Goal: Connect with others: Connect with others

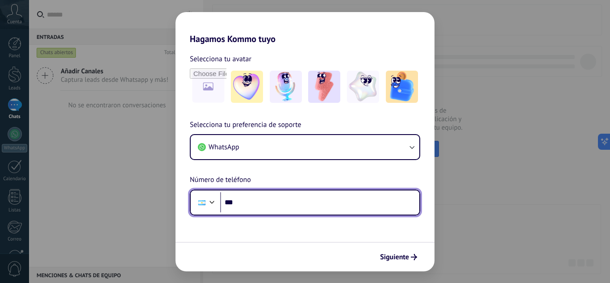
click at [257, 202] on input "***" at bounding box center [319, 202] width 199 height 21
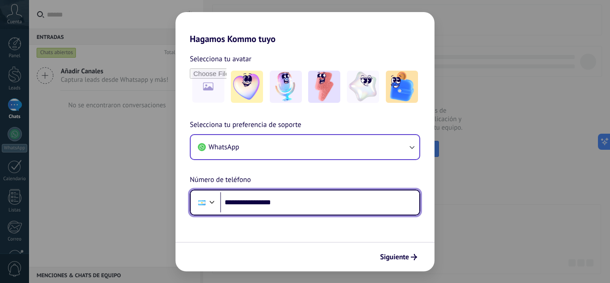
type input "**********"
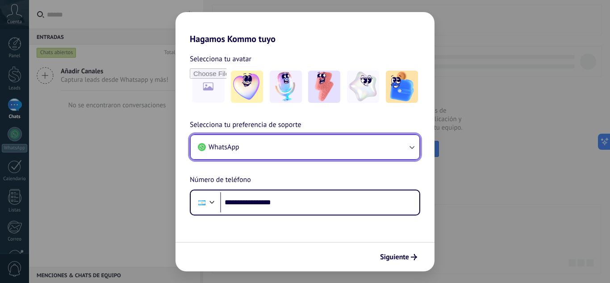
click at [411, 147] on icon "button" at bounding box center [411, 146] width 9 height 9
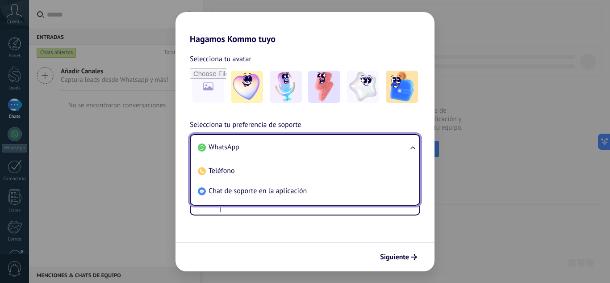
click at [411, 147] on ul "WhatsApp Teléfono Chat de soporte en la aplicación" at bounding box center [305, 169] width 230 height 71
click at [252, 141] on li "WhatsApp" at bounding box center [303, 147] width 218 height 20
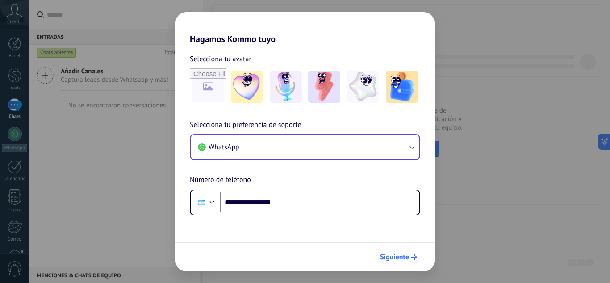
click at [402, 257] on span "Siguiente" at bounding box center [394, 257] width 29 height 6
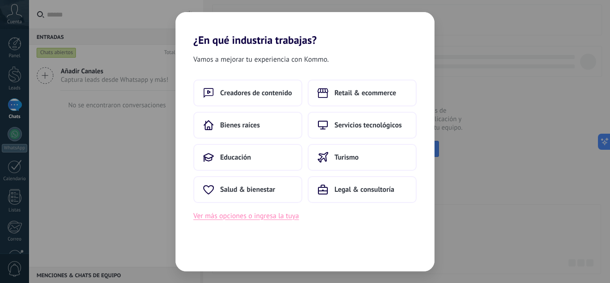
click at [266, 219] on button "Ver más opciones o ingresa la tuya" at bounding box center [245, 216] width 105 height 12
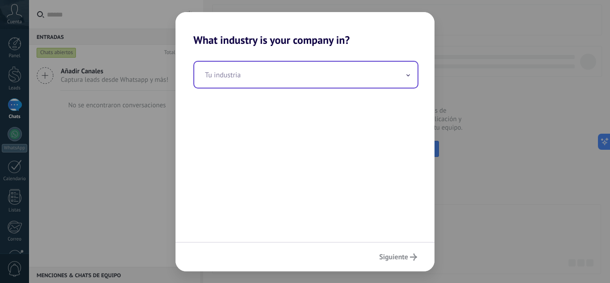
click at [398, 72] on input "text" at bounding box center [305, 75] width 223 height 26
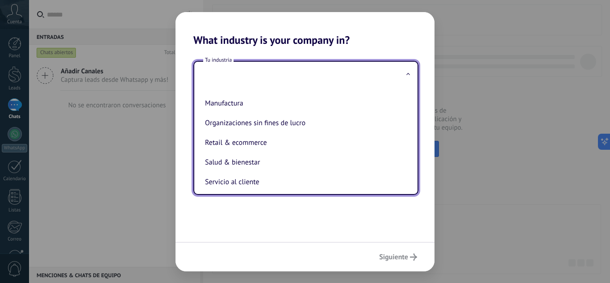
scroll to position [134, 0]
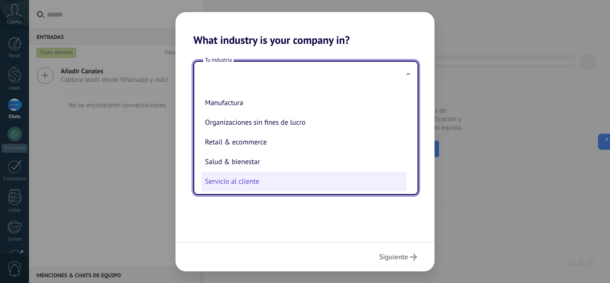
click at [332, 178] on li "Servicio al cliente" at bounding box center [303, 182] width 205 height 20
type input "**********"
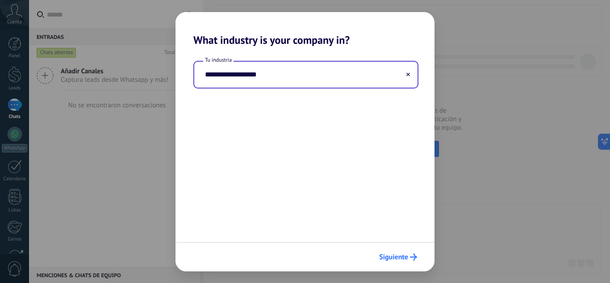
click at [412, 257] on use "submit" at bounding box center [413, 256] width 7 height 7
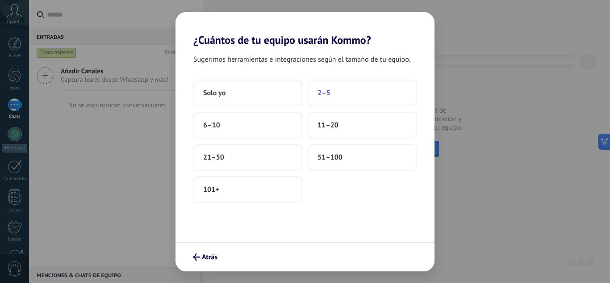
click at [343, 97] on button "2–5" at bounding box center [362, 93] width 109 height 27
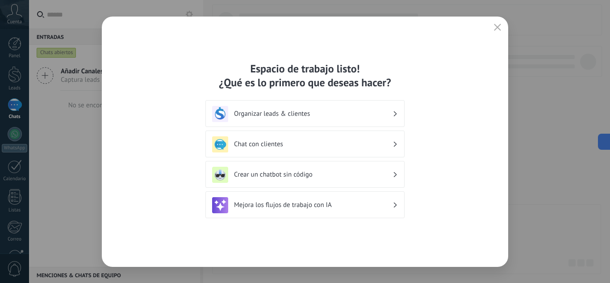
click at [306, 143] on h3 "Chat con clientes" at bounding box center [313, 144] width 159 height 8
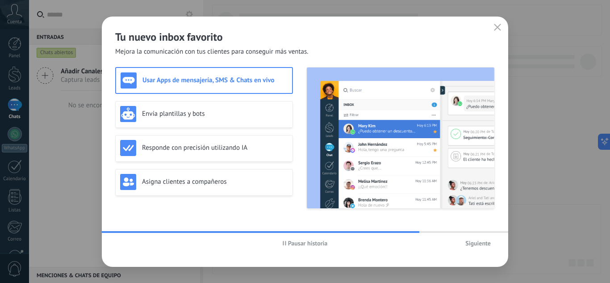
click at [214, 80] on h3 "Usar Apps de mensajería, SMS & Chats en vivo" at bounding box center [214, 80] width 145 height 8
click at [217, 102] on div "Envía plantillas y bots" at bounding box center [204, 114] width 178 height 27
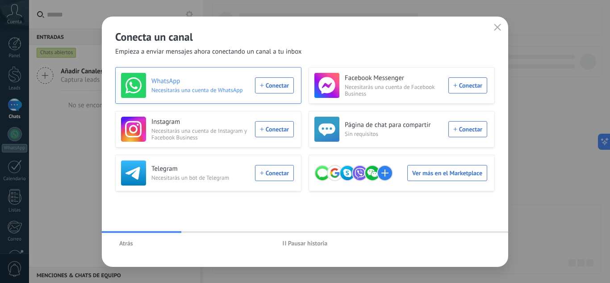
click at [279, 86] on div "WhatsApp Necesitarás una cuenta de WhatsApp Conectar" at bounding box center [207, 85] width 173 height 25
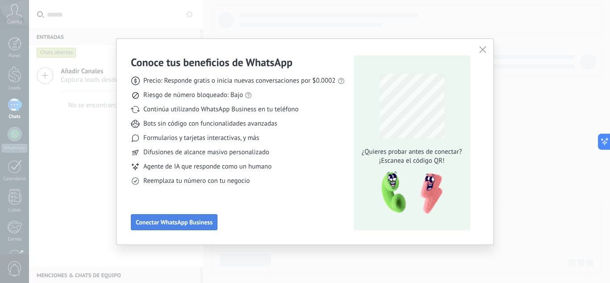
click at [195, 221] on span "Conectar WhatsApp Business" at bounding box center [174, 222] width 77 height 6
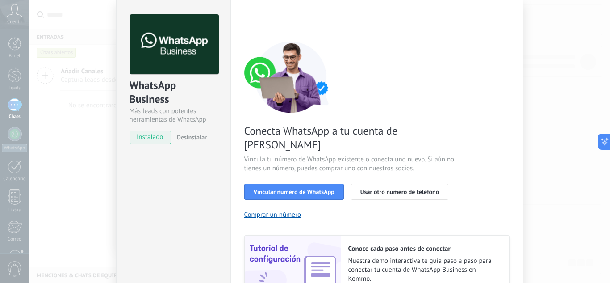
scroll to position [45, 0]
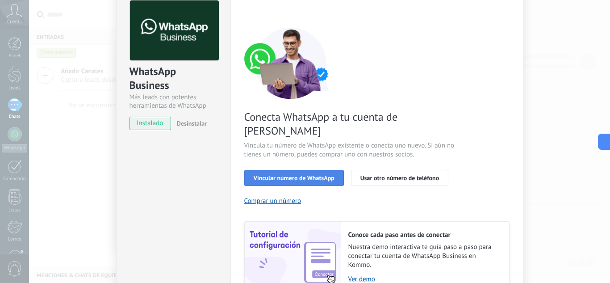
click at [290, 170] on button "Vincular número de WhatsApp" at bounding box center [294, 178] width 100 height 16
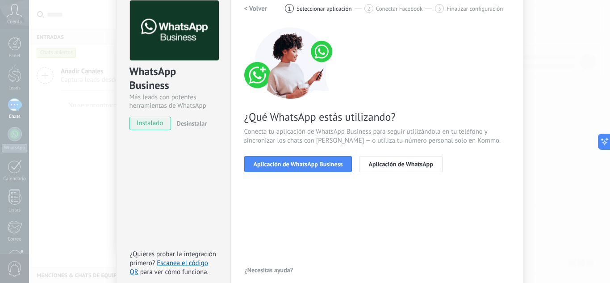
click at [290, 169] on button "Aplicación de WhatsApp Business" at bounding box center [298, 164] width 108 height 16
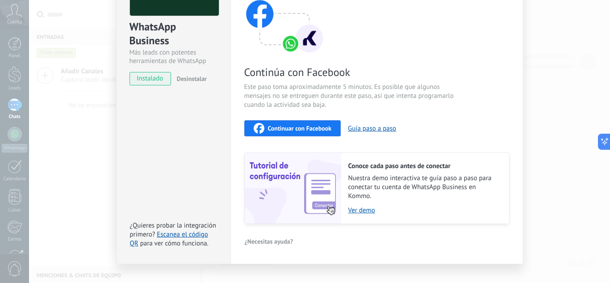
scroll to position [0, 0]
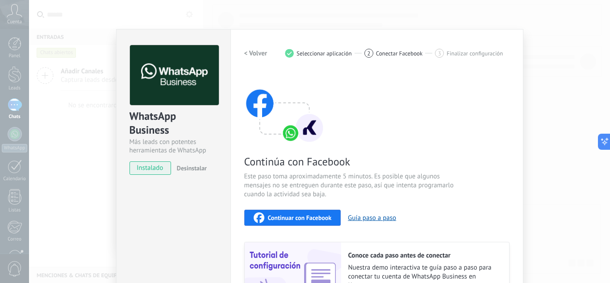
click at [251, 56] on h2 "< Volver" at bounding box center [255, 53] width 23 height 8
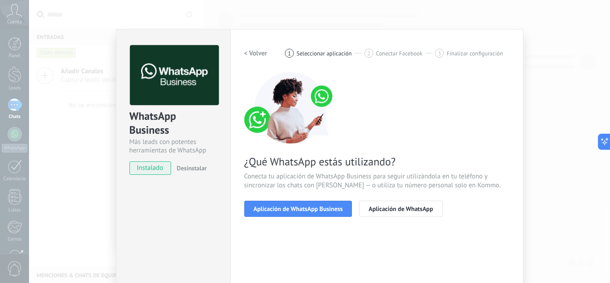
click at [251, 56] on h2 "< Volver" at bounding box center [255, 53] width 23 height 8
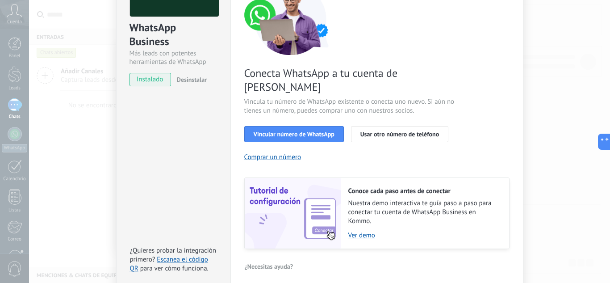
scroll to position [89, 0]
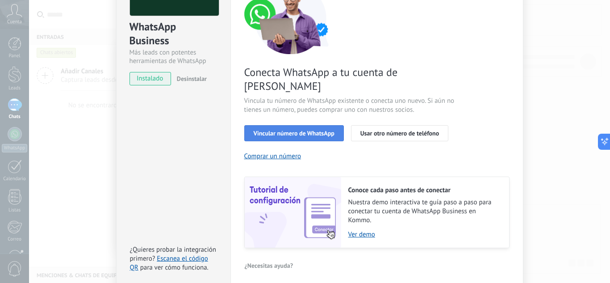
click at [281, 130] on span "Vincular número de WhatsApp" at bounding box center [294, 133] width 81 height 6
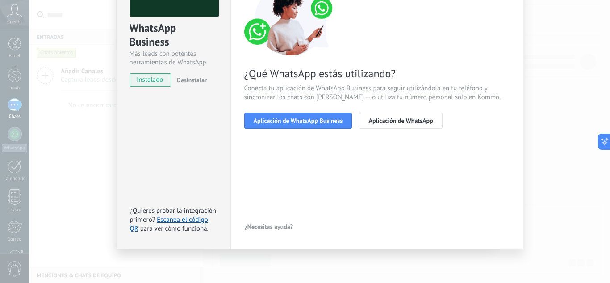
scroll to position [88, 0]
click at [281, 119] on span "Aplicación de WhatsApp Business" at bounding box center [298, 120] width 89 height 6
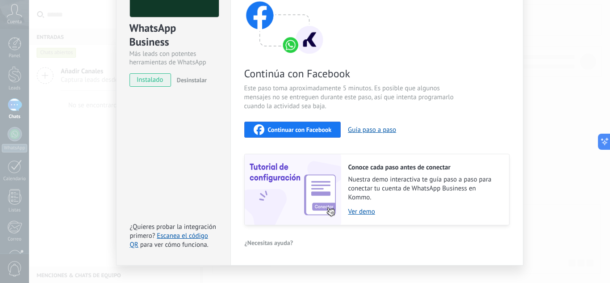
click at [287, 127] on span "Continuar con Facebook" at bounding box center [300, 129] width 64 height 6
click at [368, 130] on button "Guía paso a paso" at bounding box center [372, 130] width 48 height 8
